Goal: Communication & Community: Answer question/provide support

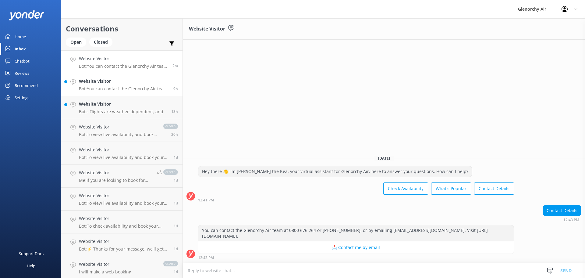
click at [95, 81] on h4 "Website Visitor" at bounding box center [124, 81] width 90 height 7
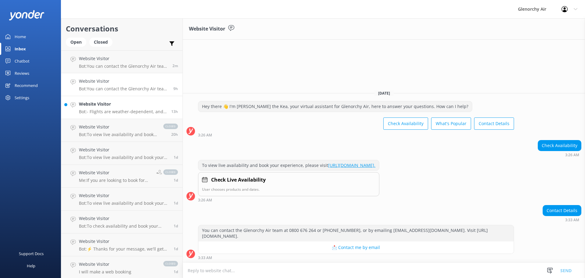
click at [99, 106] on h4 "Website Visitor" at bounding box center [123, 104] width 88 height 7
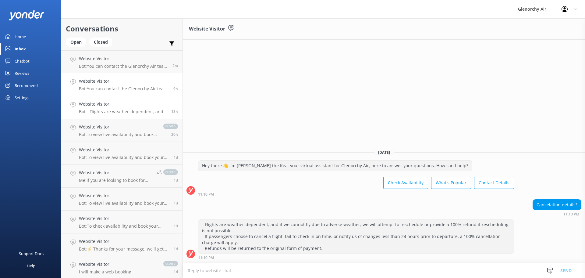
click at [96, 87] on p "Bot: You can contact the Glenorchy Air team at 0800 676 264 or [PHONE_NUMBER], …" at bounding box center [124, 88] width 90 height 5
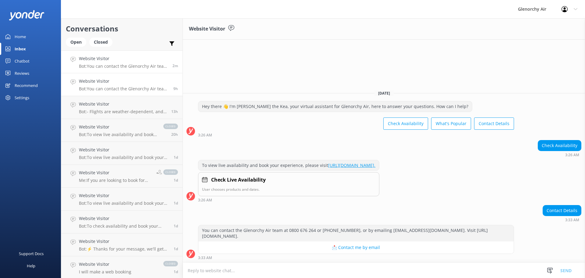
click at [102, 67] on p "Bot: You can contact the Glenorchy Air team at 0800 676 264 or [PHONE_NUMBER], …" at bounding box center [123, 65] width 89 height 5
